Goal: Task Accomplishment & Management: Use online tool/utility

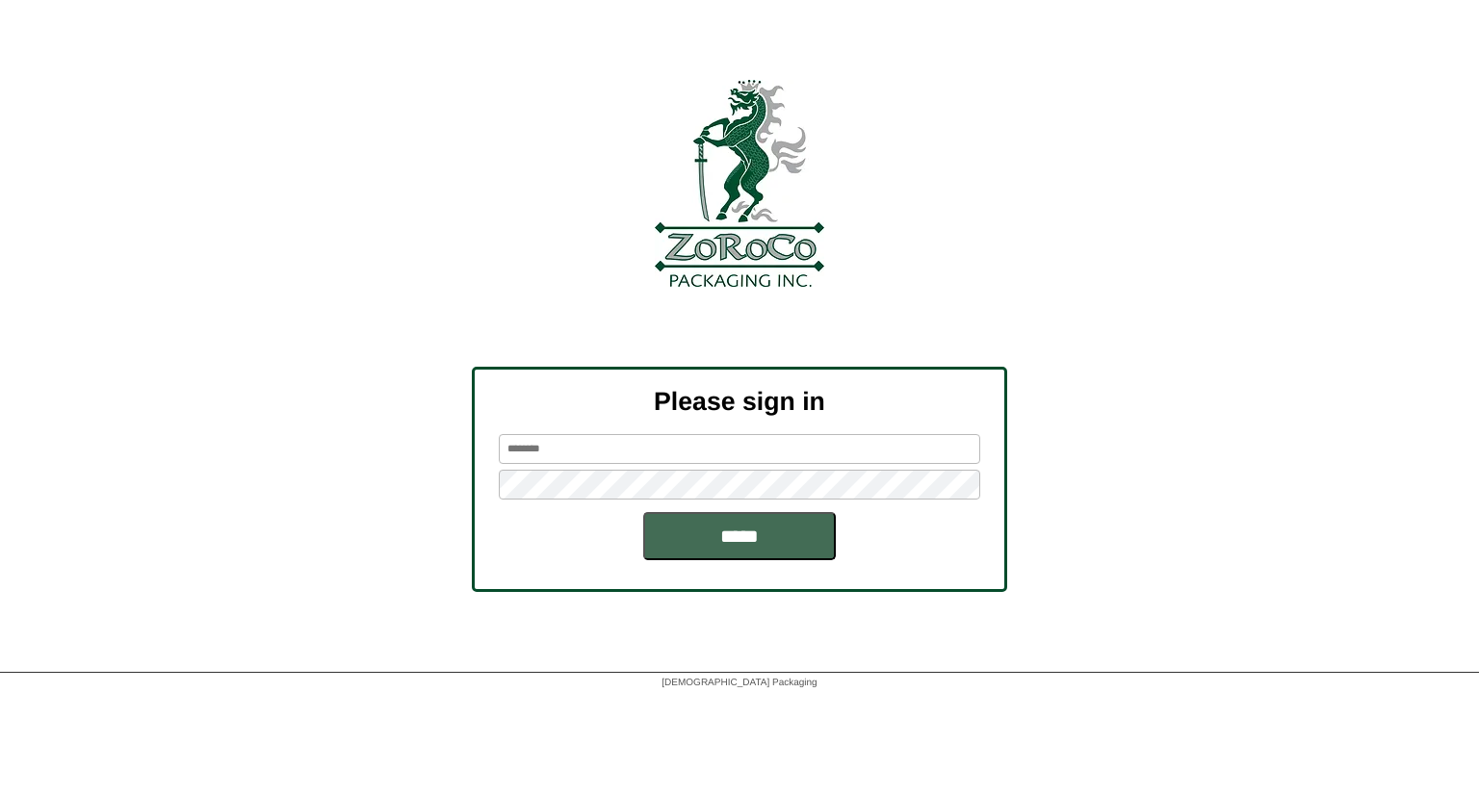
type input "********"
click at [739, 533] on input "*****" at bounding box center [739, 536] width 193 height 48
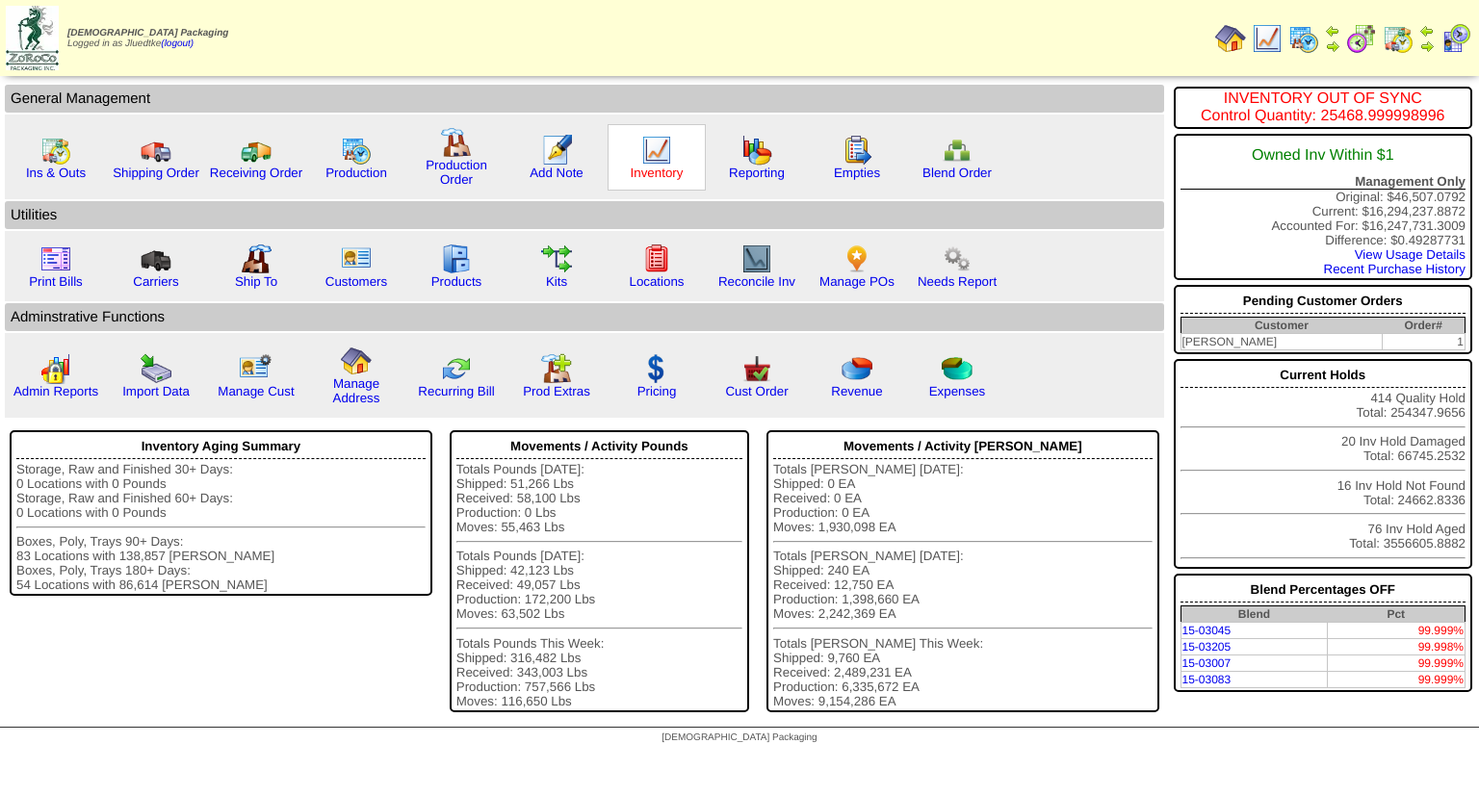
click at [650, 170] on link "Inventory" at bounding box center [657, 173] width 53 height 14
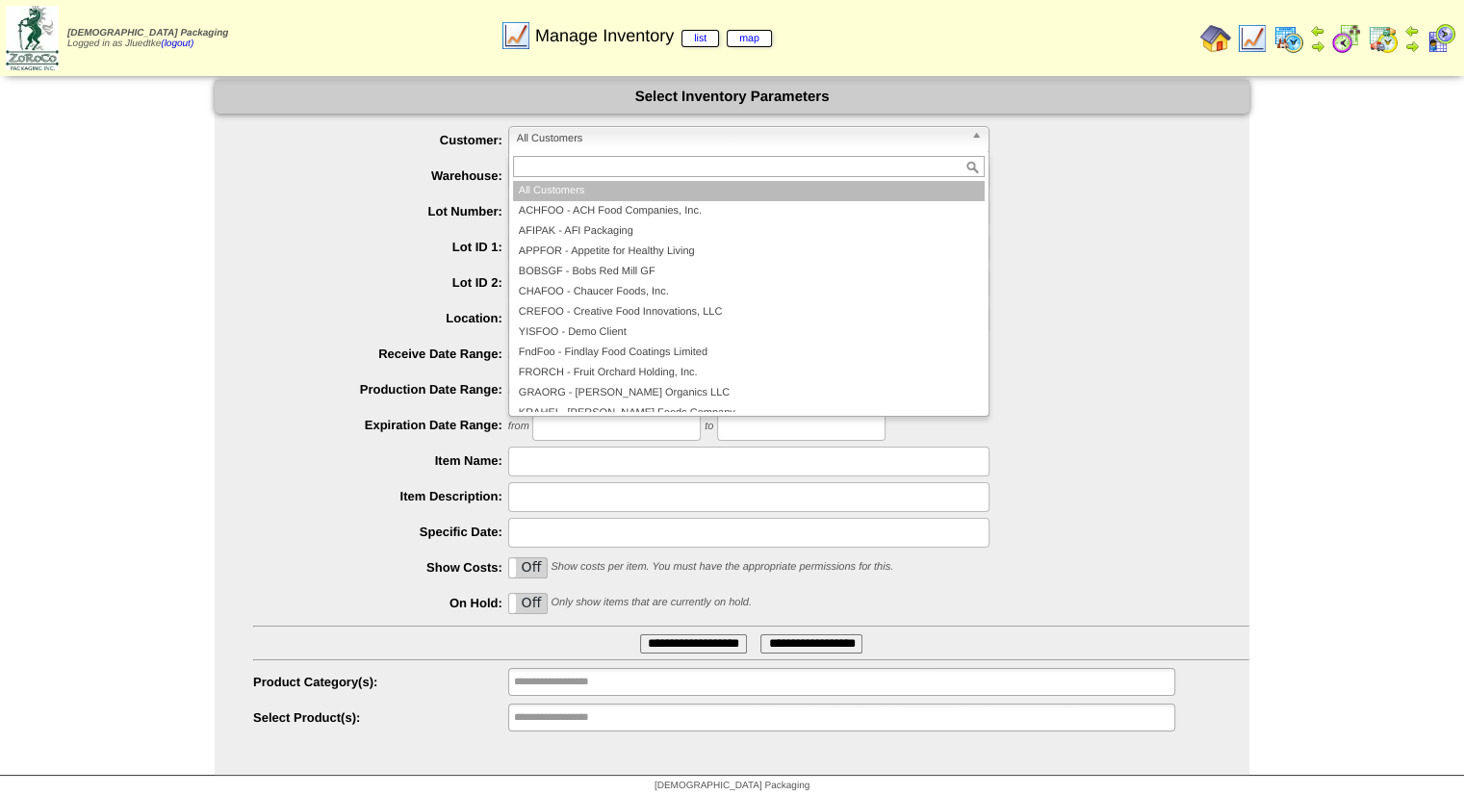
click at [570, 141] on span "All Customers" at bounding box center [740, 138] width 447 height 23
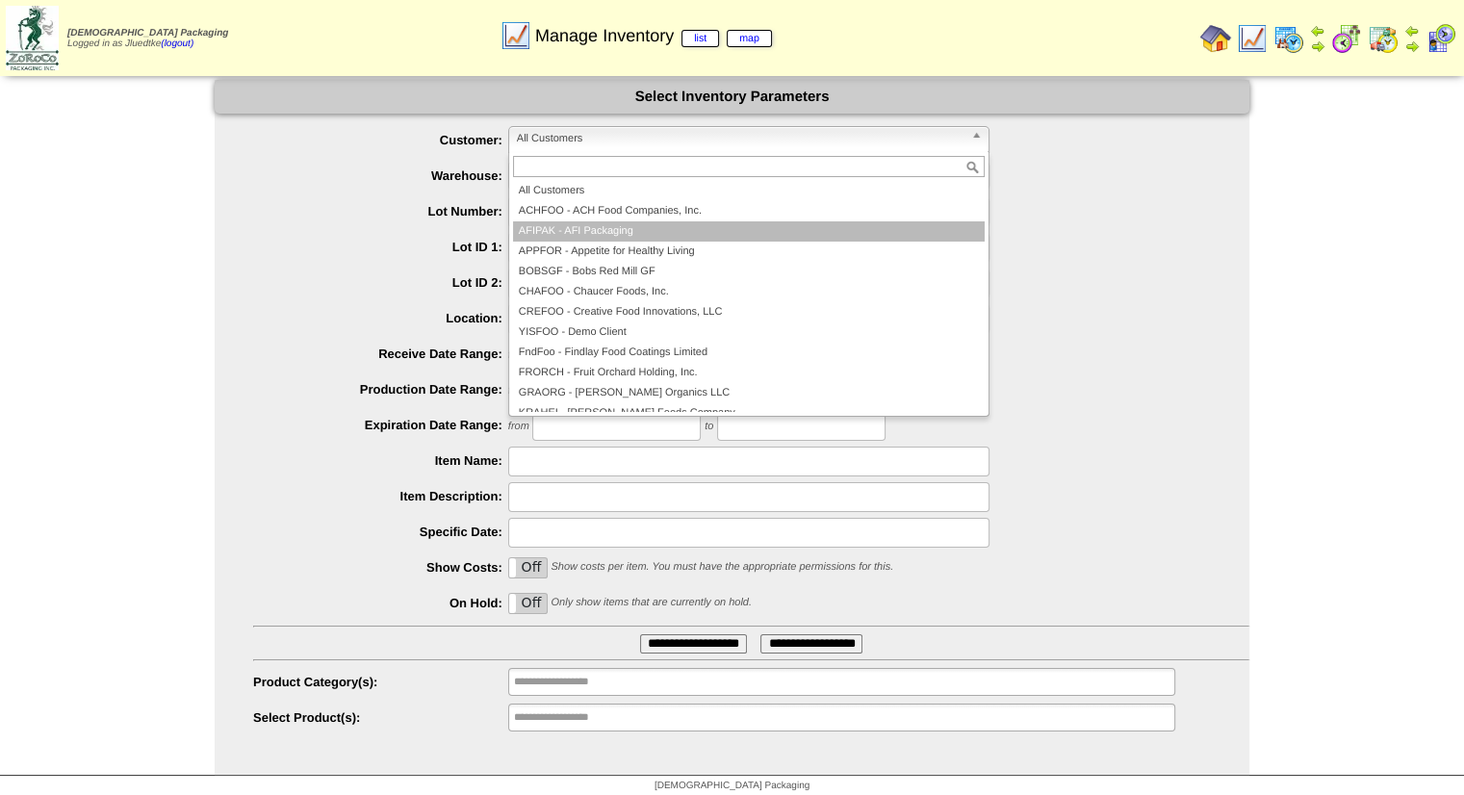
click at [574, 232] on li "AFIPAK - AFI Packaging" at bounding box center [749, 231] width 472 height 20
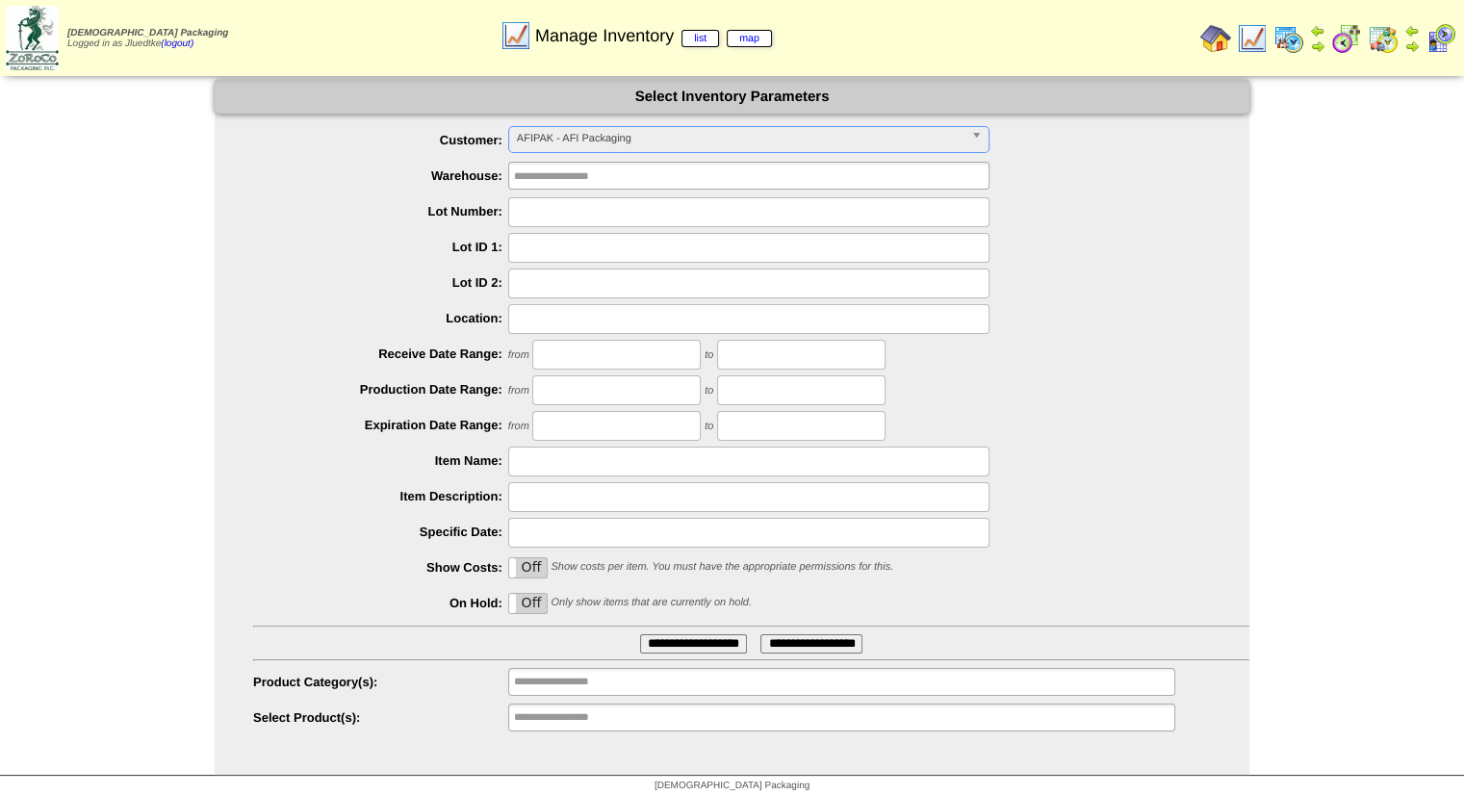
click at [522, 562] on label "Off" at bounding box center [528, 567] width 38 height 19
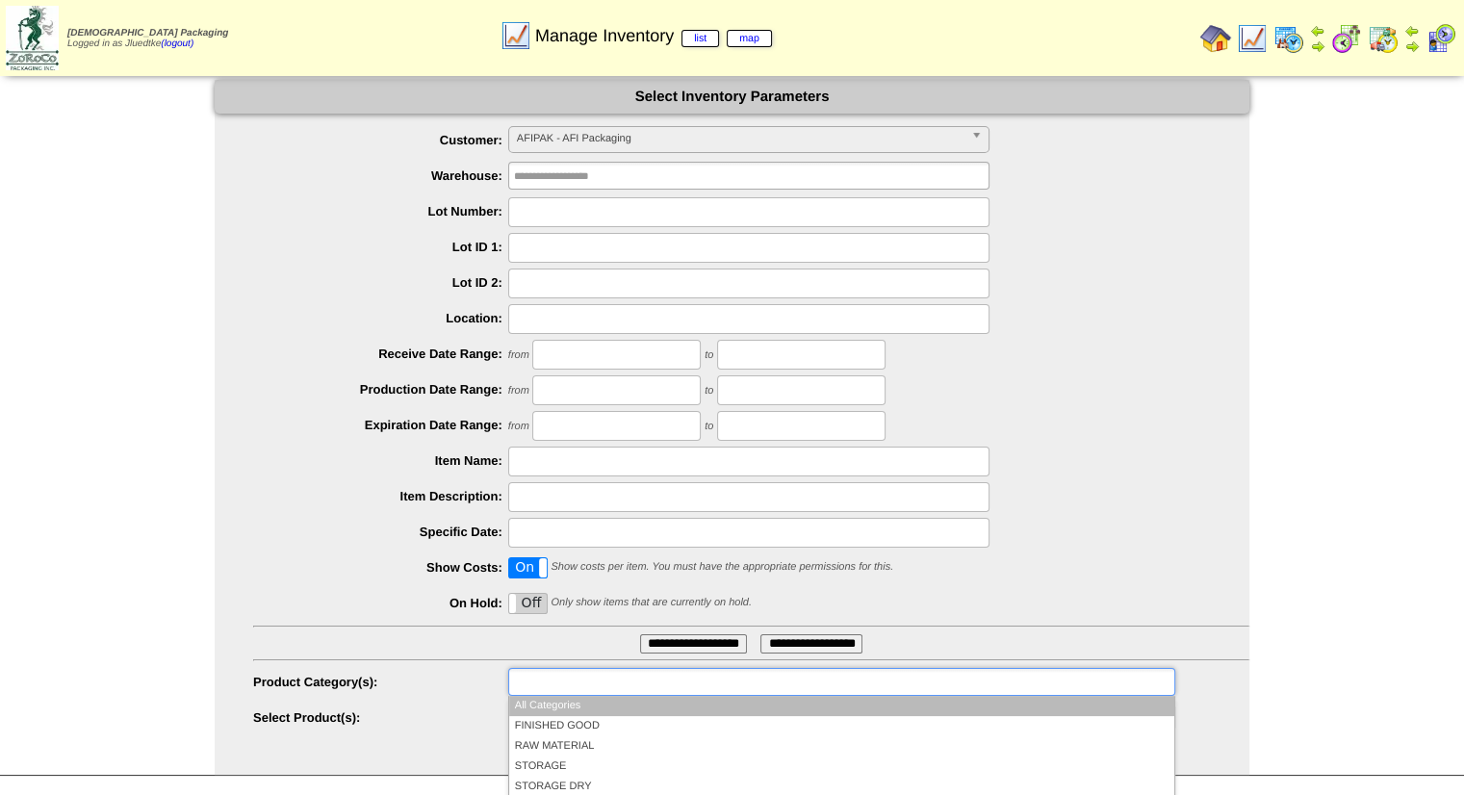
click at [579, 683] on input "text" at bounding box center [575, 682] width 123 height 24
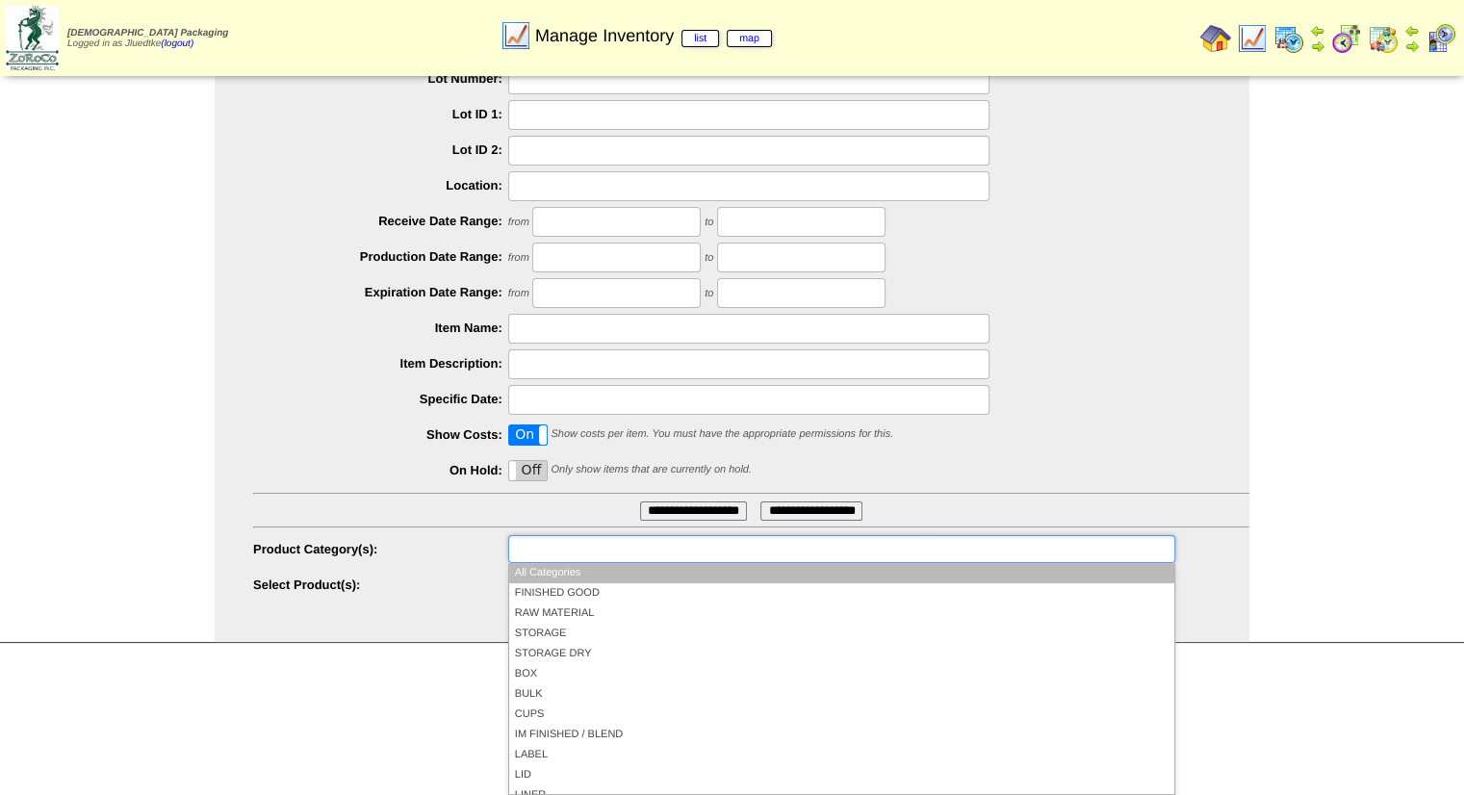
click at [601, 574] on li "All Categories" at bounding box center [841, 573] width 665 height 20
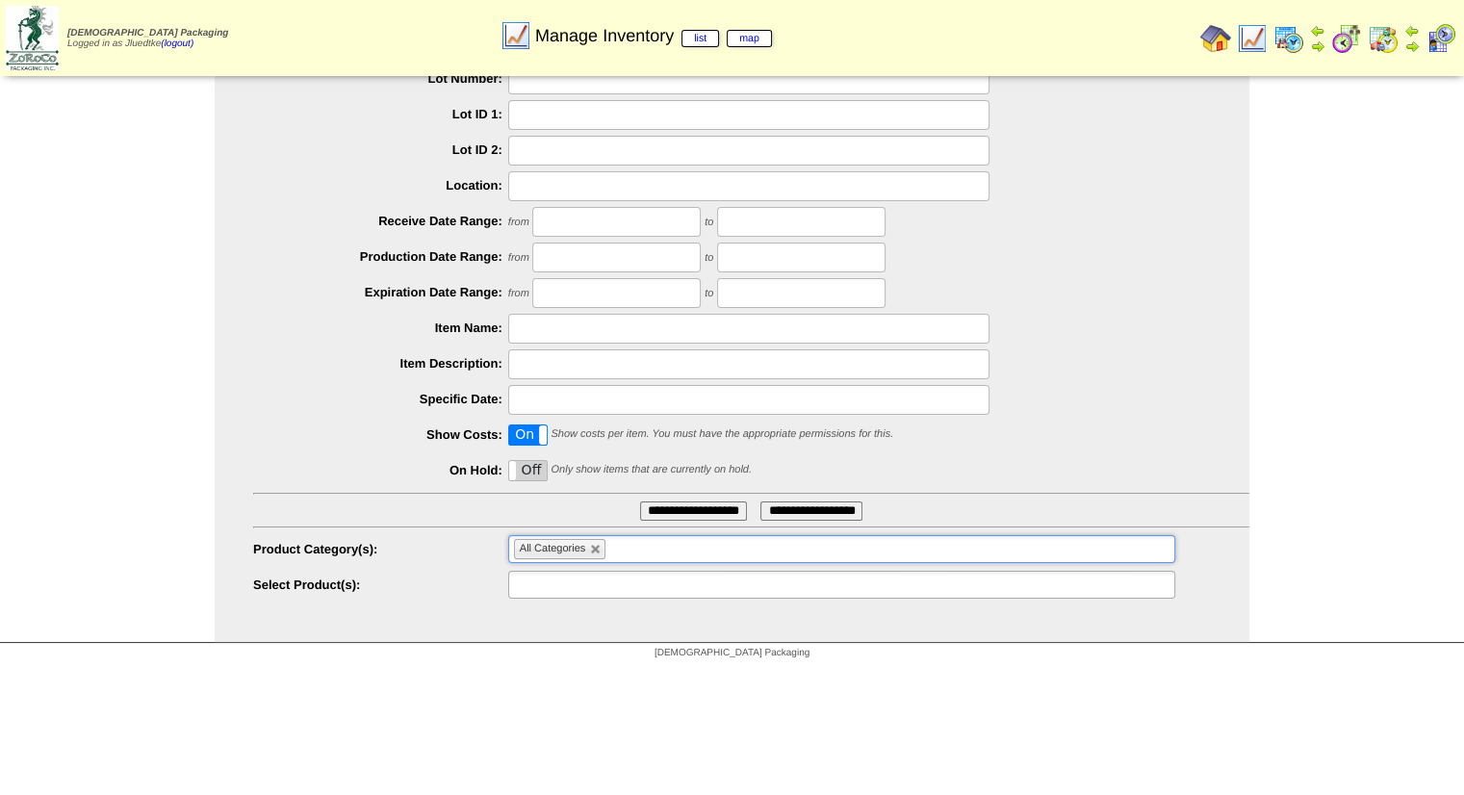
click at [643, 589] on ul at bounding box center [841, 585] width 667 height 28
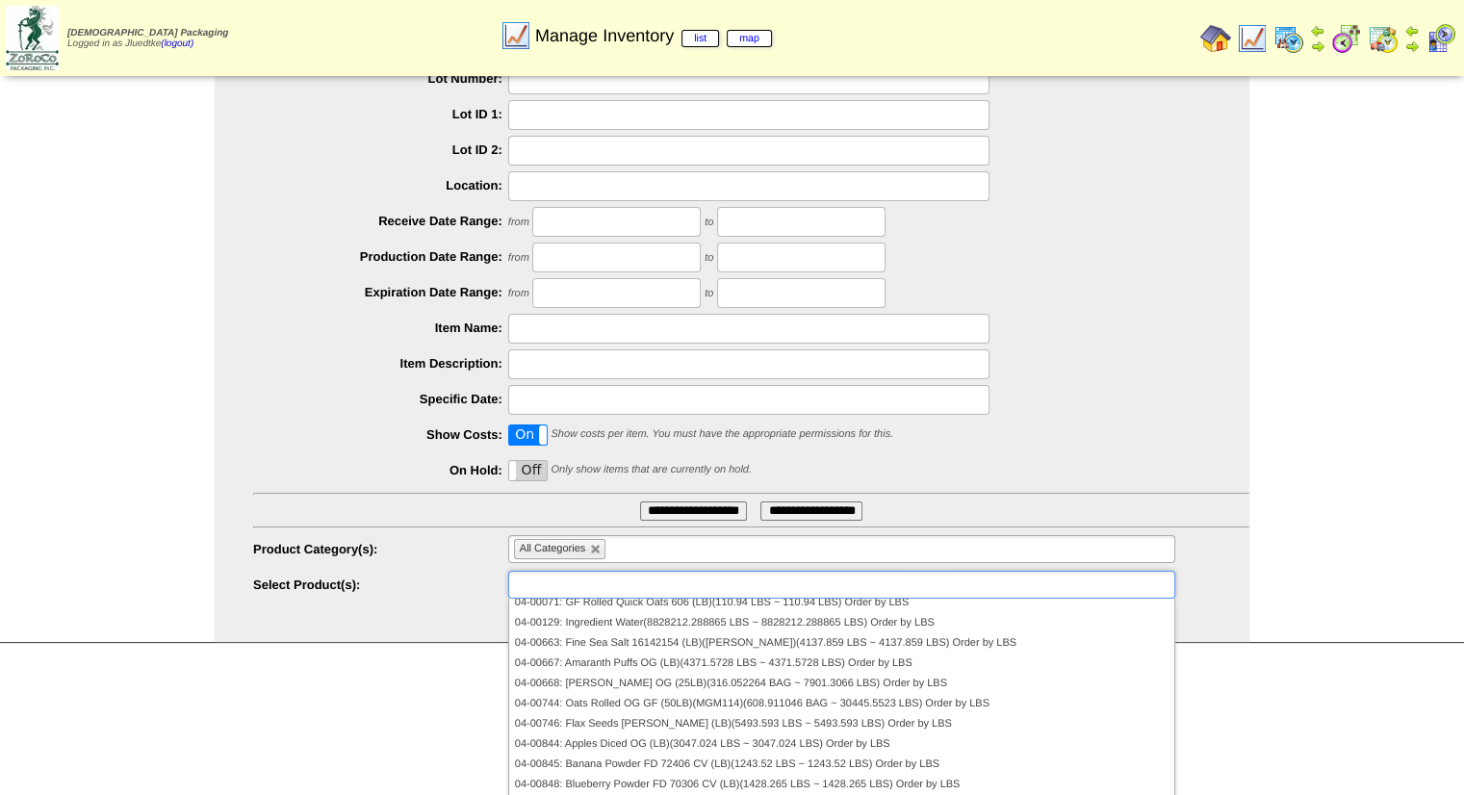
scroll to position [283, 0]
click at [590, 580] on input "text" at bounding box center [575, 585] width 123 height 24
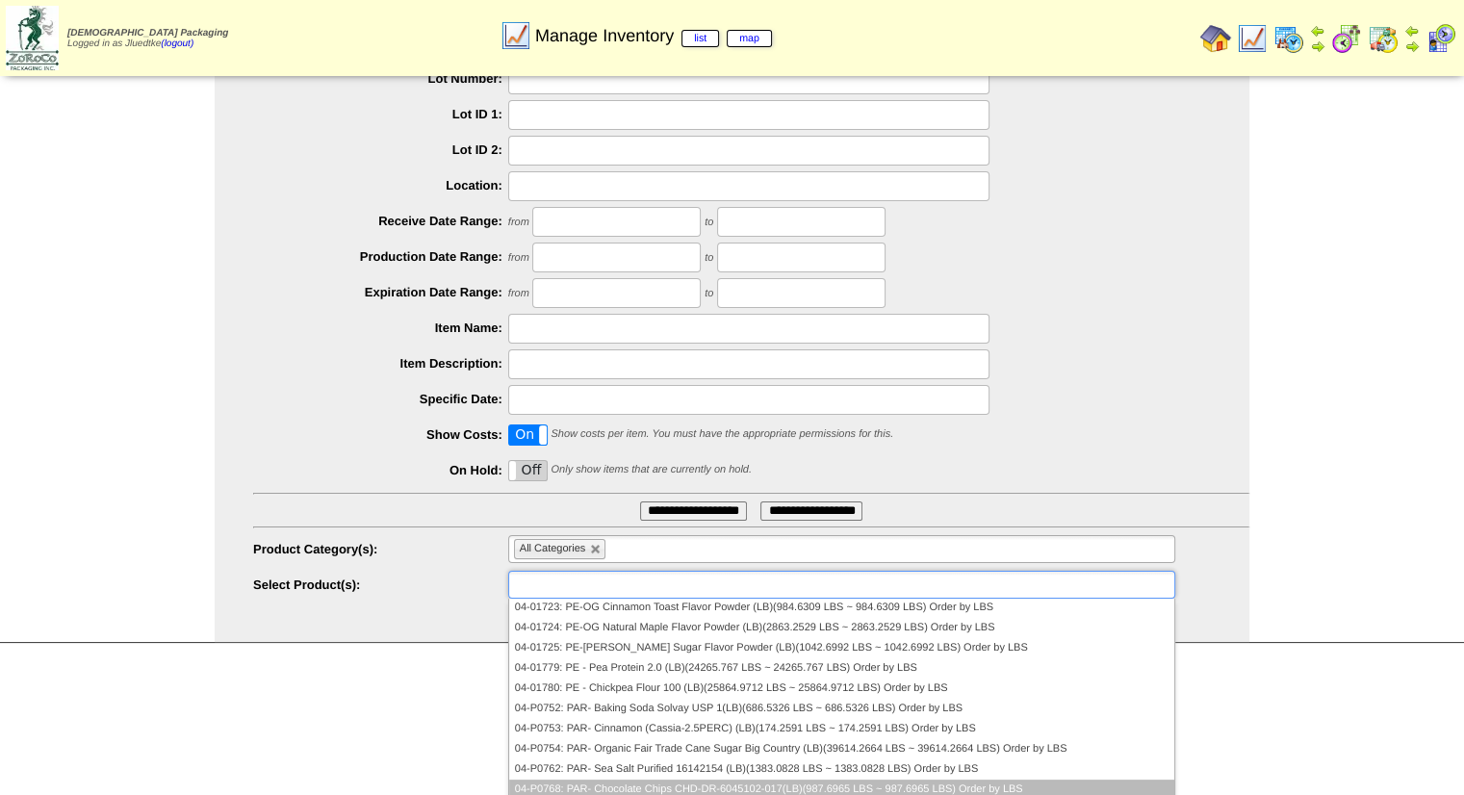
scroll to position [2214, 0]
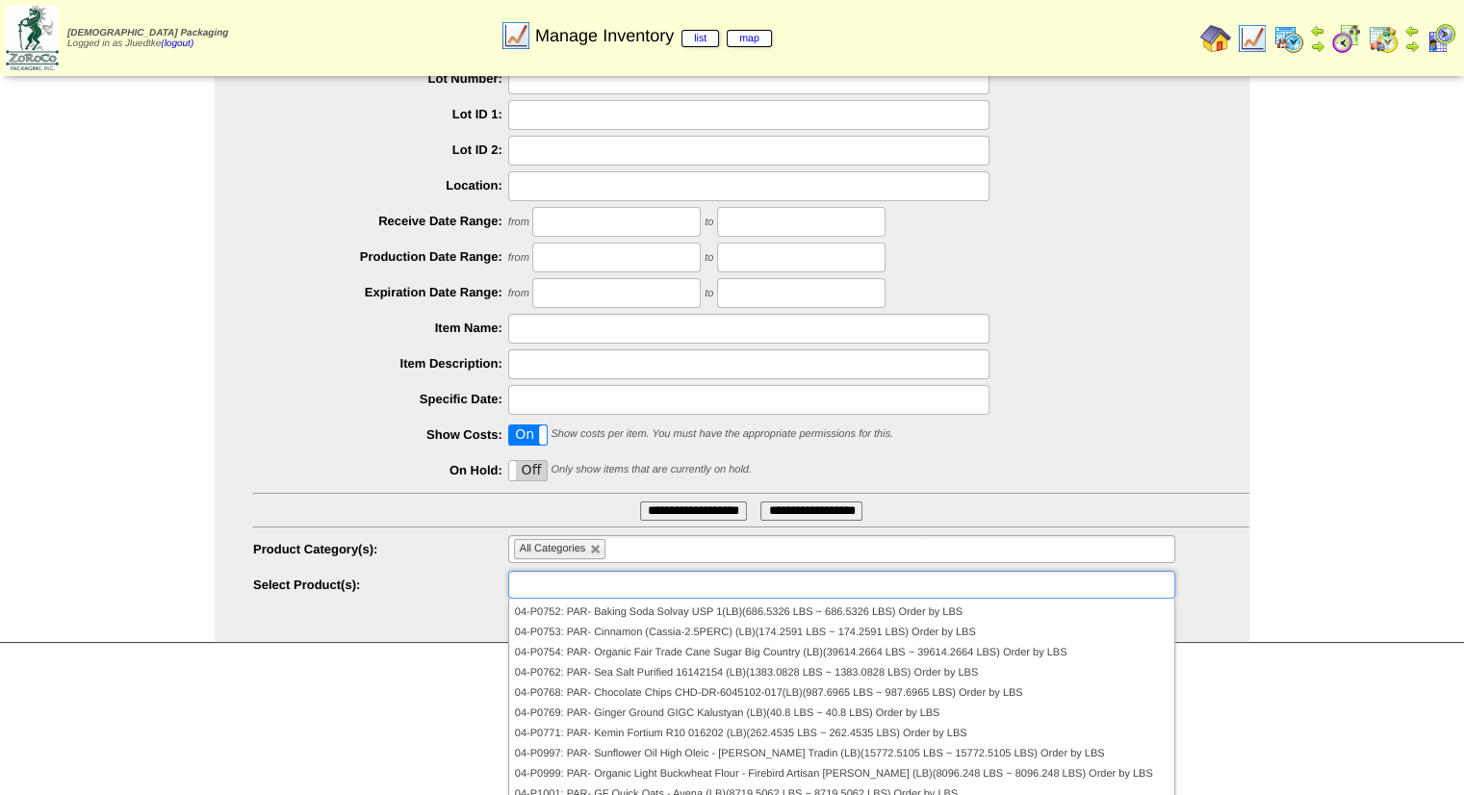
click at [529, 586] on input "text" at bounding box center [575, 585] width 123 height 24
click at [599, 550] on link at bounding box center [596, 550] width 12 height 12
type input "**********"
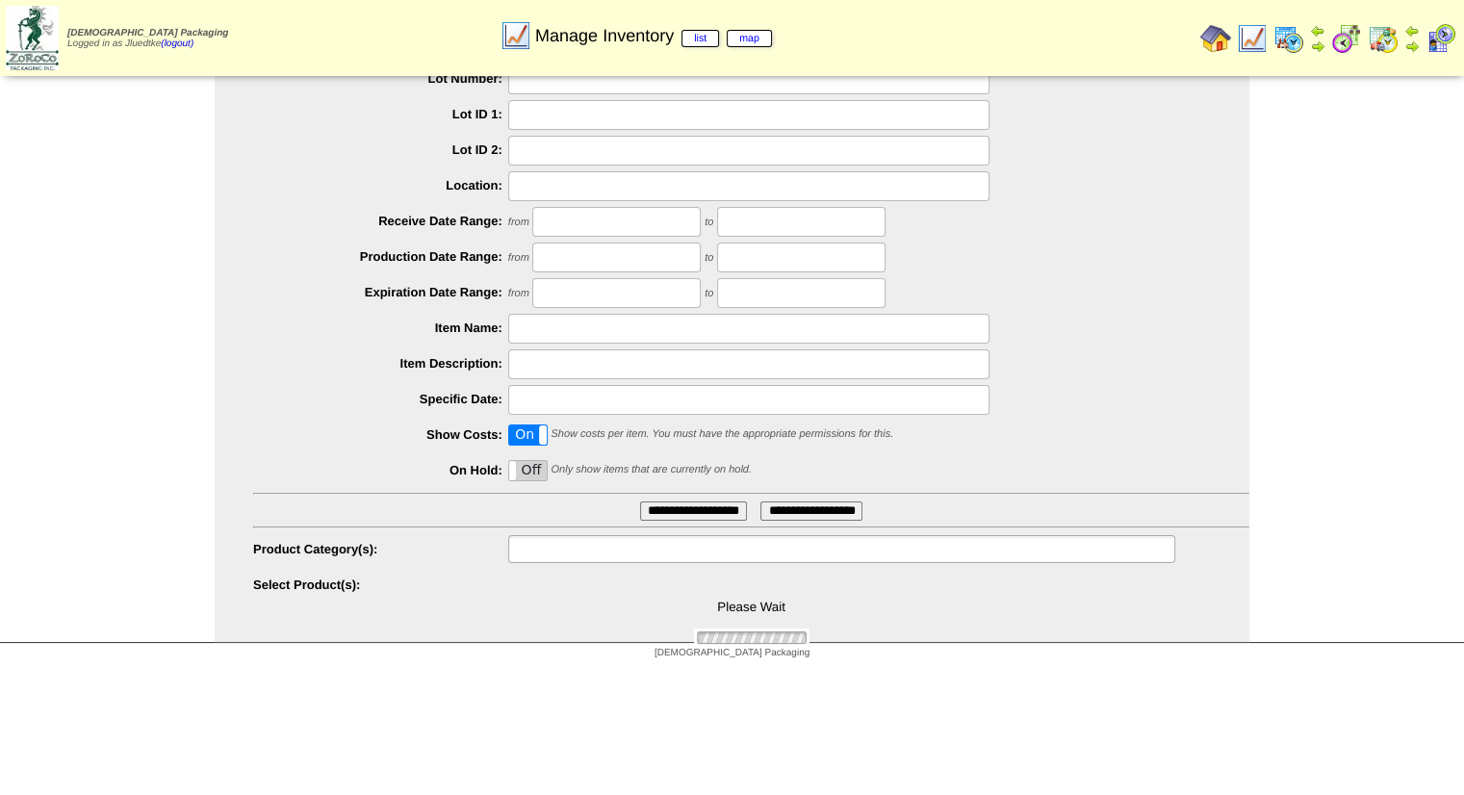
click at [597, 542] on input "text" at bounding box center [575, 549] width 123 height 24
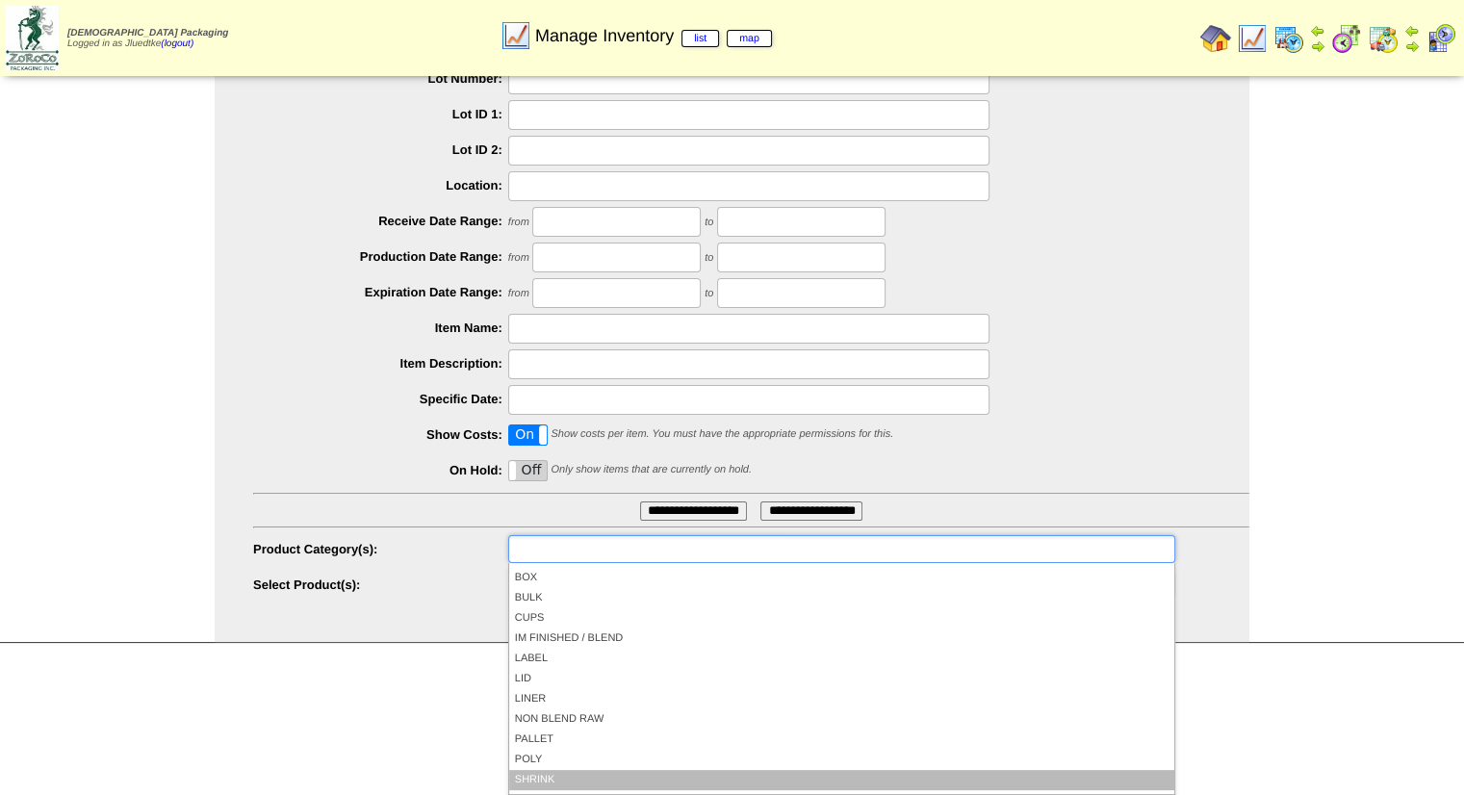
scroll to position [173, 0]
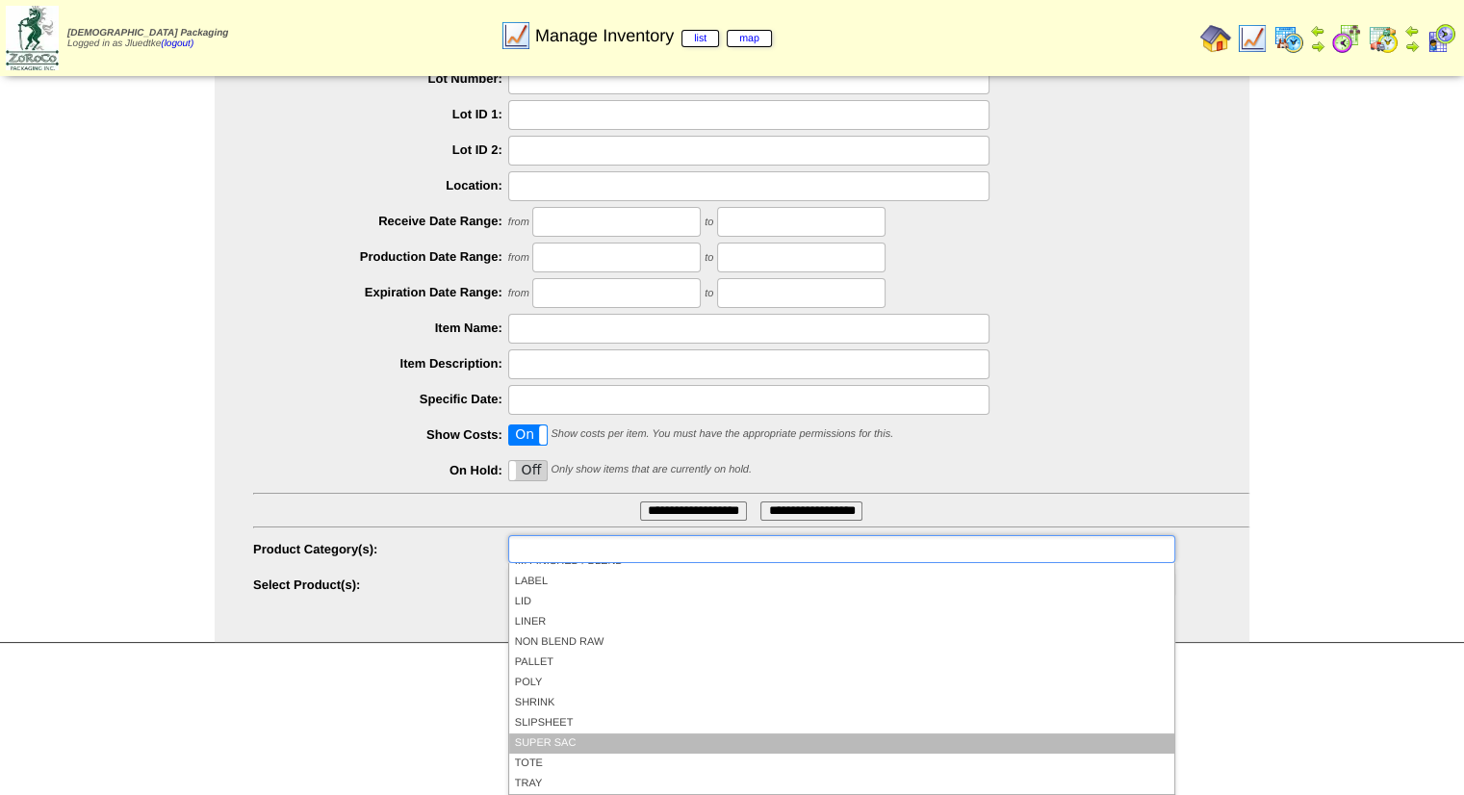
click at [589, 738] on li "SUPER SAC" at bounding box center [841, 744] width 665 height 20
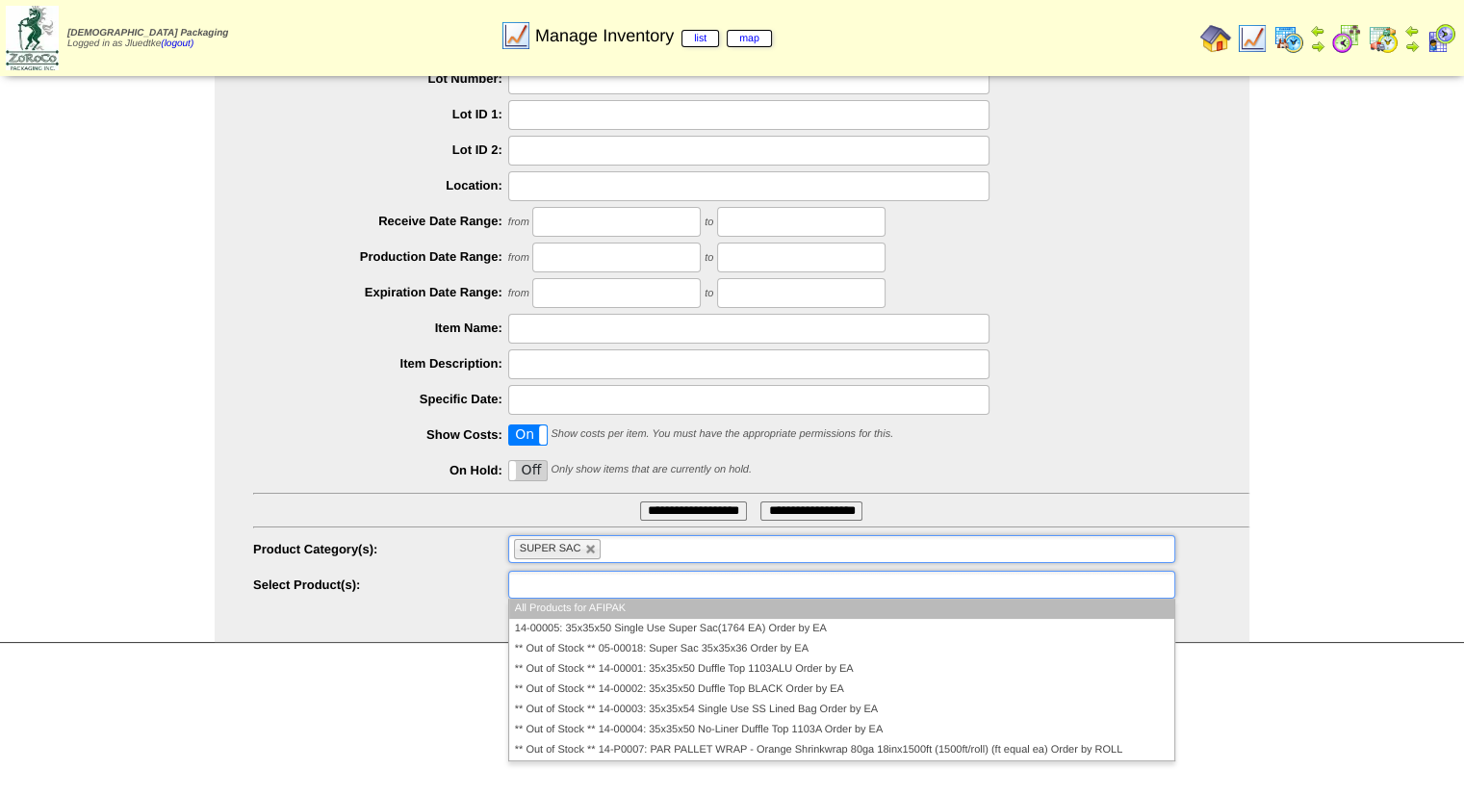
click at [628, 582] on input "text" at bounding box center [575, 585] width 123 height 24
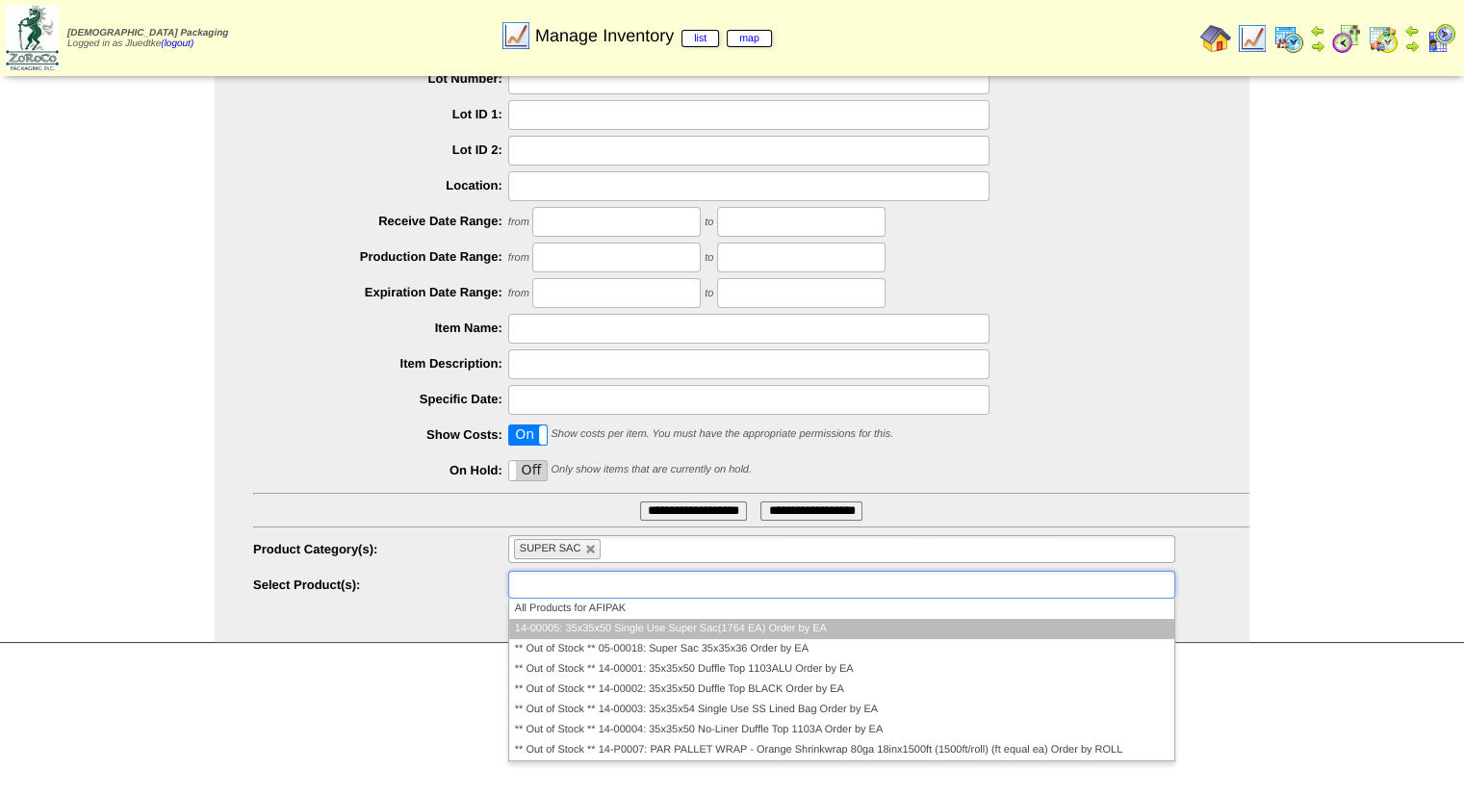
click at [628, 627] on li "14-00005: 35x35x50 Single Use Super Sac(1764 EA) Order by EA" at bounding box center [841, 629] width 665 height 20
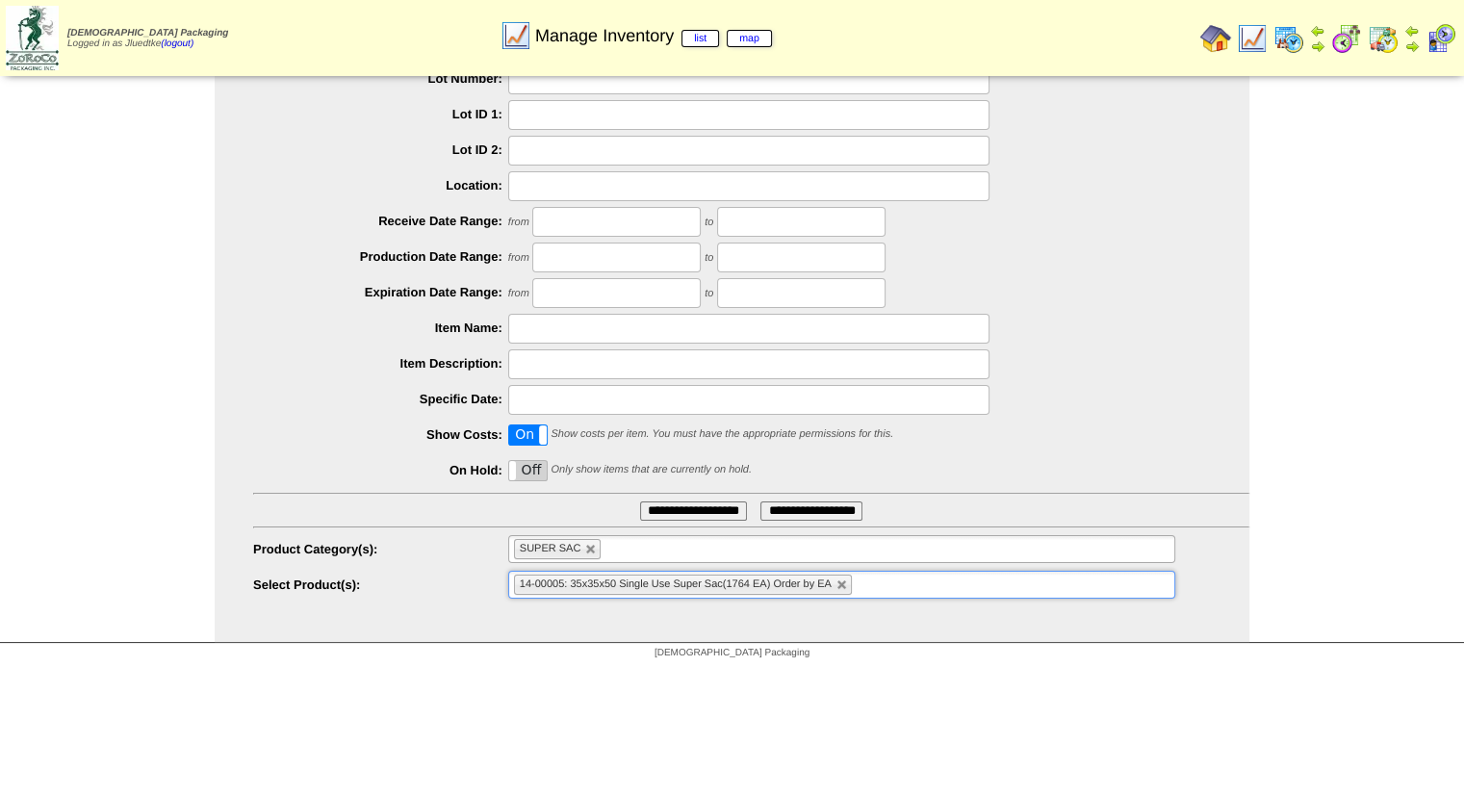
click at [716, 509] on input "**********" at bounding box center [693, 511] width 107 height 19
